Goal: Information Seeking & Learning: Learn about a topic

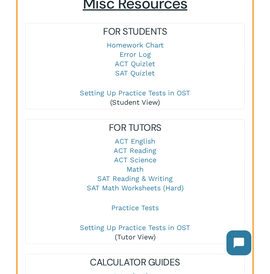
scroll to position [954, 0]
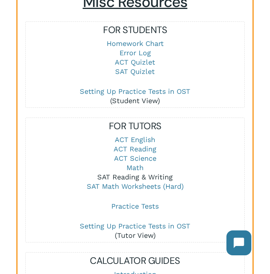
click at [135, 173] on link "SAT Reading & Writing" at bounding box center [135, 177] width 76 height 8
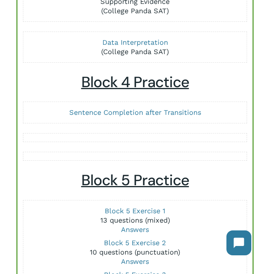
scroll to position [996, 0]
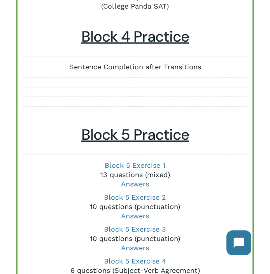
click at [132, 68] on link "Sentence Completion after Transitions" at bounding box center [135, 67] width 132 height 8
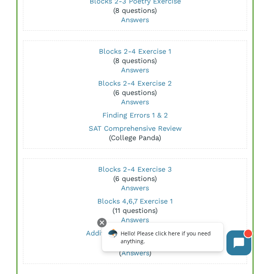
scroll to position [159, 0]
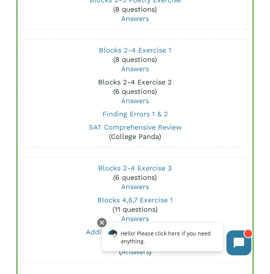
click at [126, 81] on link "Blocks 2-4 Exercise 2" at bounding box center [135, 82] width 74 height 8
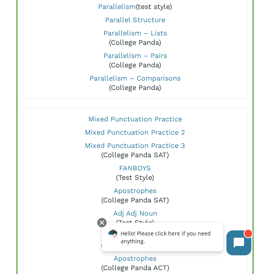
scroll to position [1379, 0]
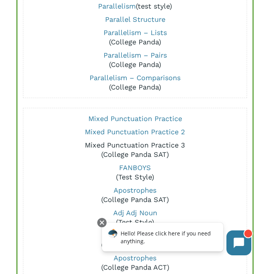
click at [163, 146] on link "Mixed Punctuation Practice 3" at bounding box center [135, 145] width 101 height 8
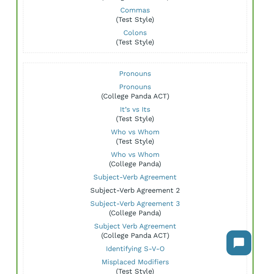
scroll to position [1764, 0]
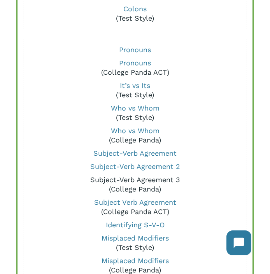
click at [164, 181] on link "Subject-Verb Agreement 3" at bounding box center [135, 180] width 90 height 8
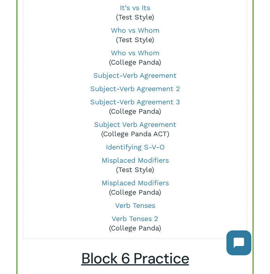
scroll to position [1862, 0]
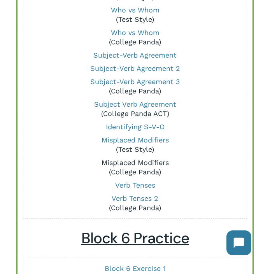
click at [146, 164] on link "Misplaced Modifiers" at bounding box center [135, 163] width 67 height 8
click at [148, 163] on link "Misplaced Modifiers" at bounding box center [135, 163] width 67 height 8
click at [134, 139] on link "Misplaced Modifiers" at bounding box center [135, 140] width 67 height 8
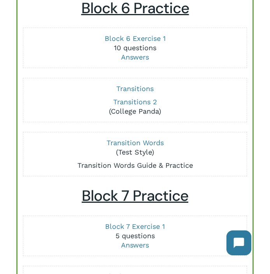
scroll to position [2093, 0]
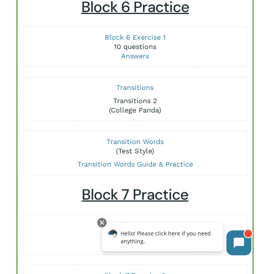
click at [119, 101] on link "Transitions 2" at bounding box center [135, 101] width 44 height 8
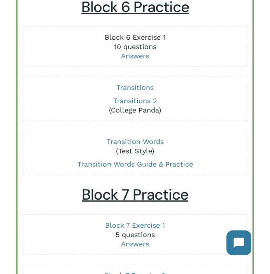
click at [121, 35] on link "Block 6 Exercise 1" at bounding box center [135, 37] width 61 height 8
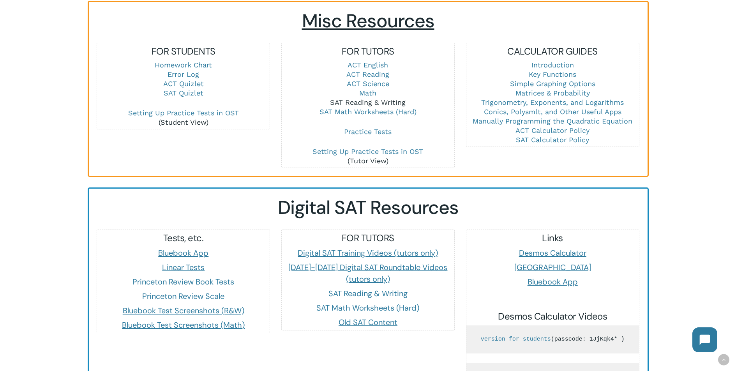
click at [346, 98] on link "SAT Reading & Writing" at bounding box center [368, 102] width 76 height 8
